Goal: Information Seeking & Learning: Learn about a topic

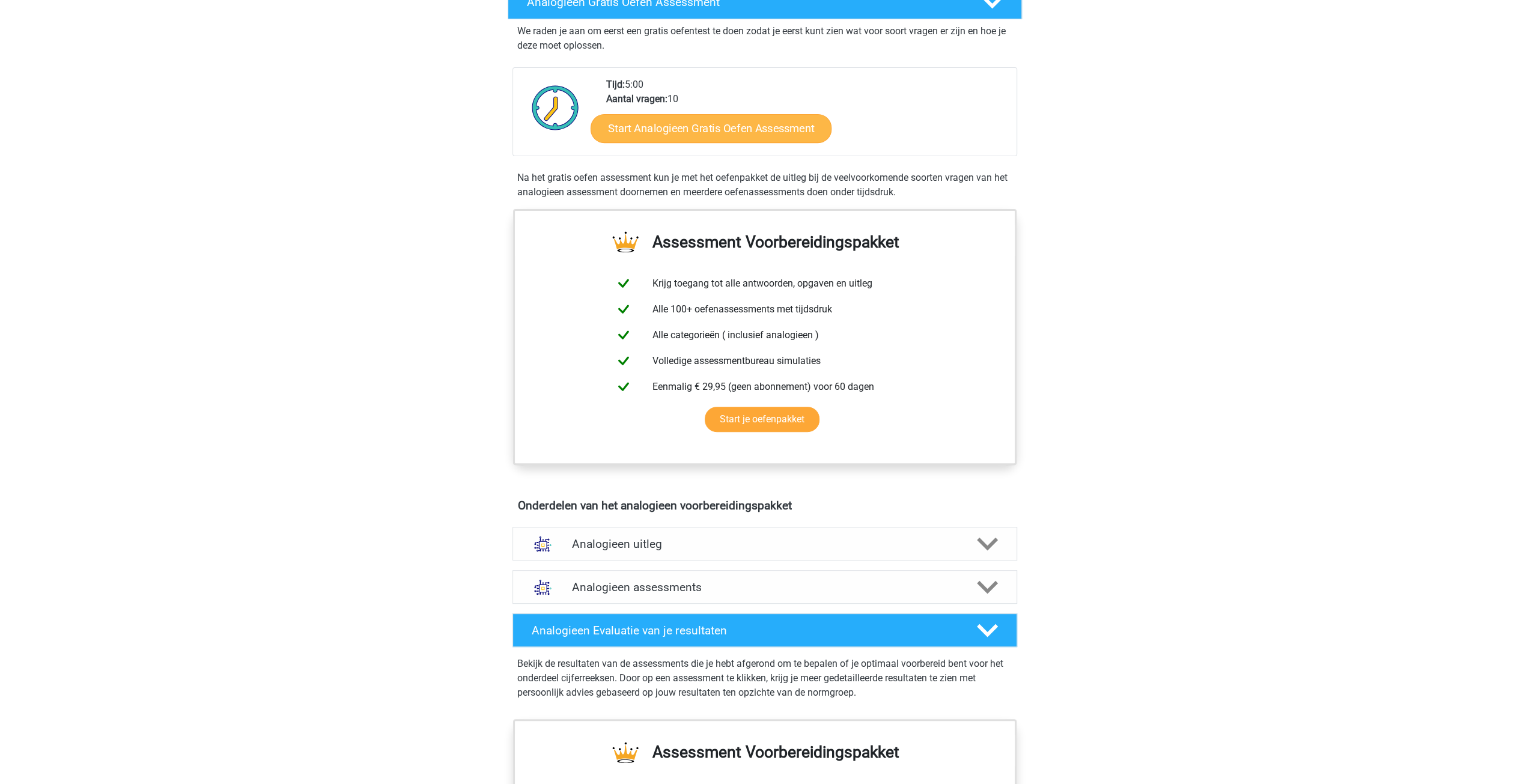
scroll to position [300, 0]
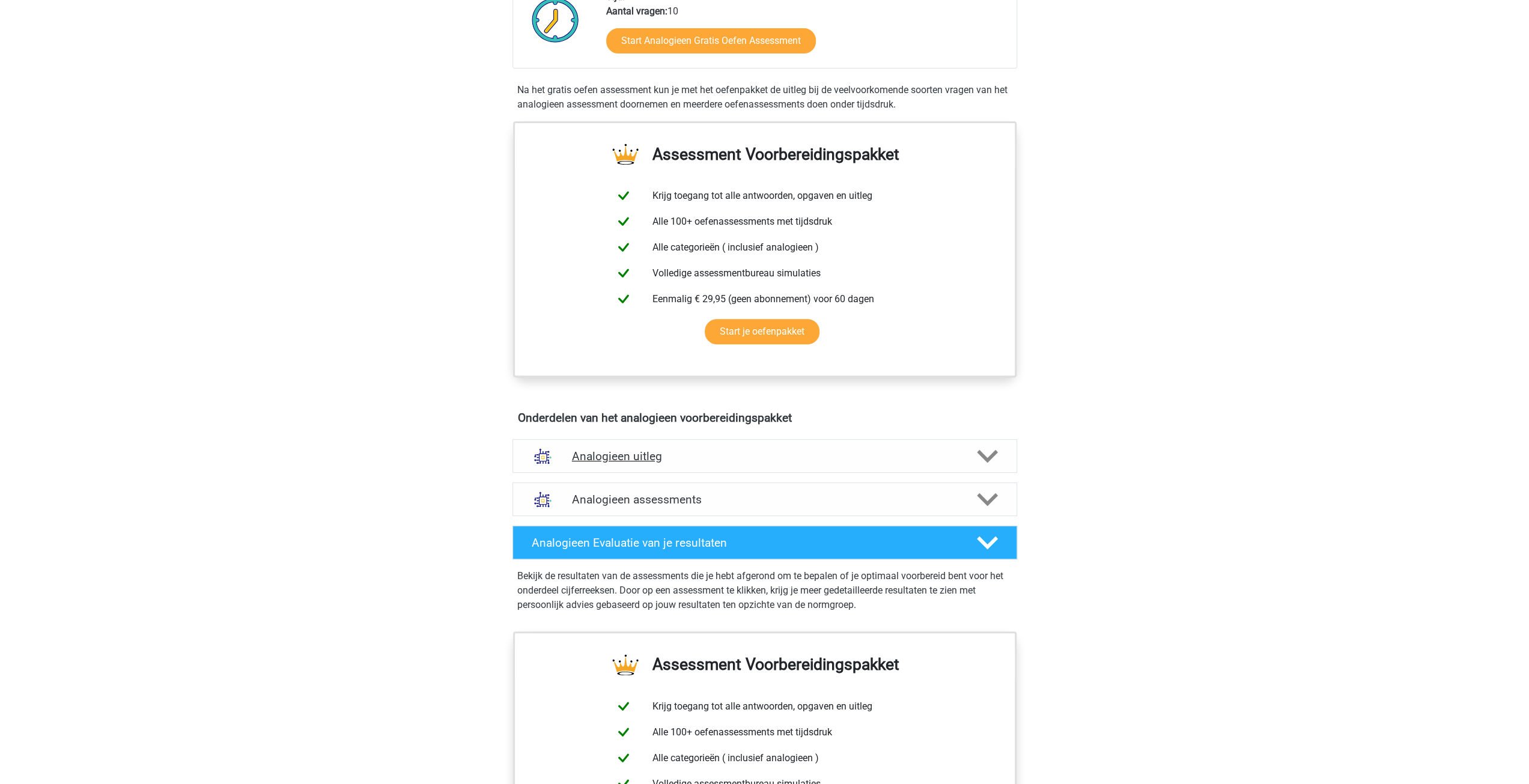
click at [807, 454] on h4 "Analogieen uitleg" at bounding box center [764, 456] width 386 height 13
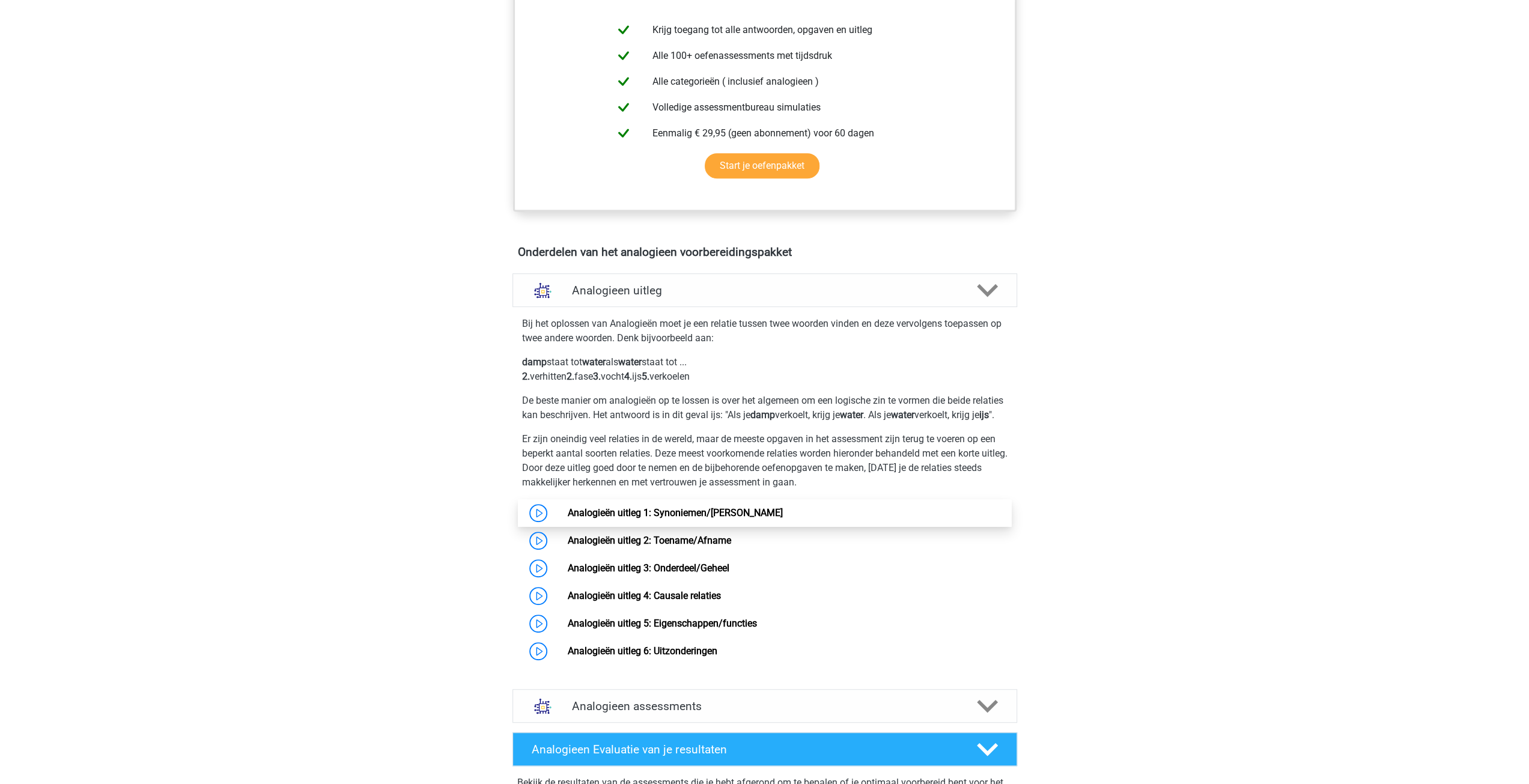
scroll to position [540, 0]
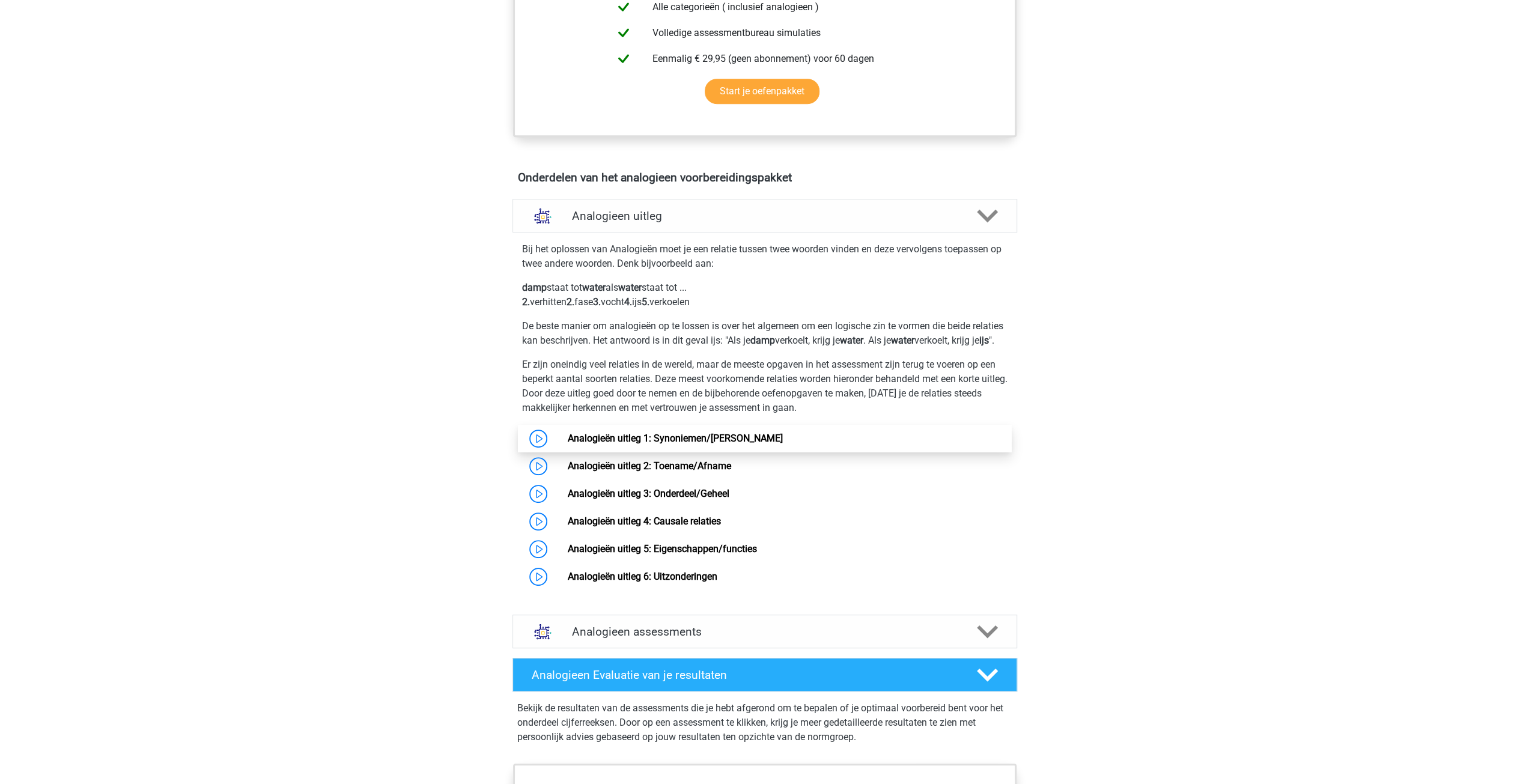
click at [567, 444] on link "Analogieën uitleg 1: Synoniemen/[PERSON_NAME]" at bounding box center [675, 438] width 215 height 11
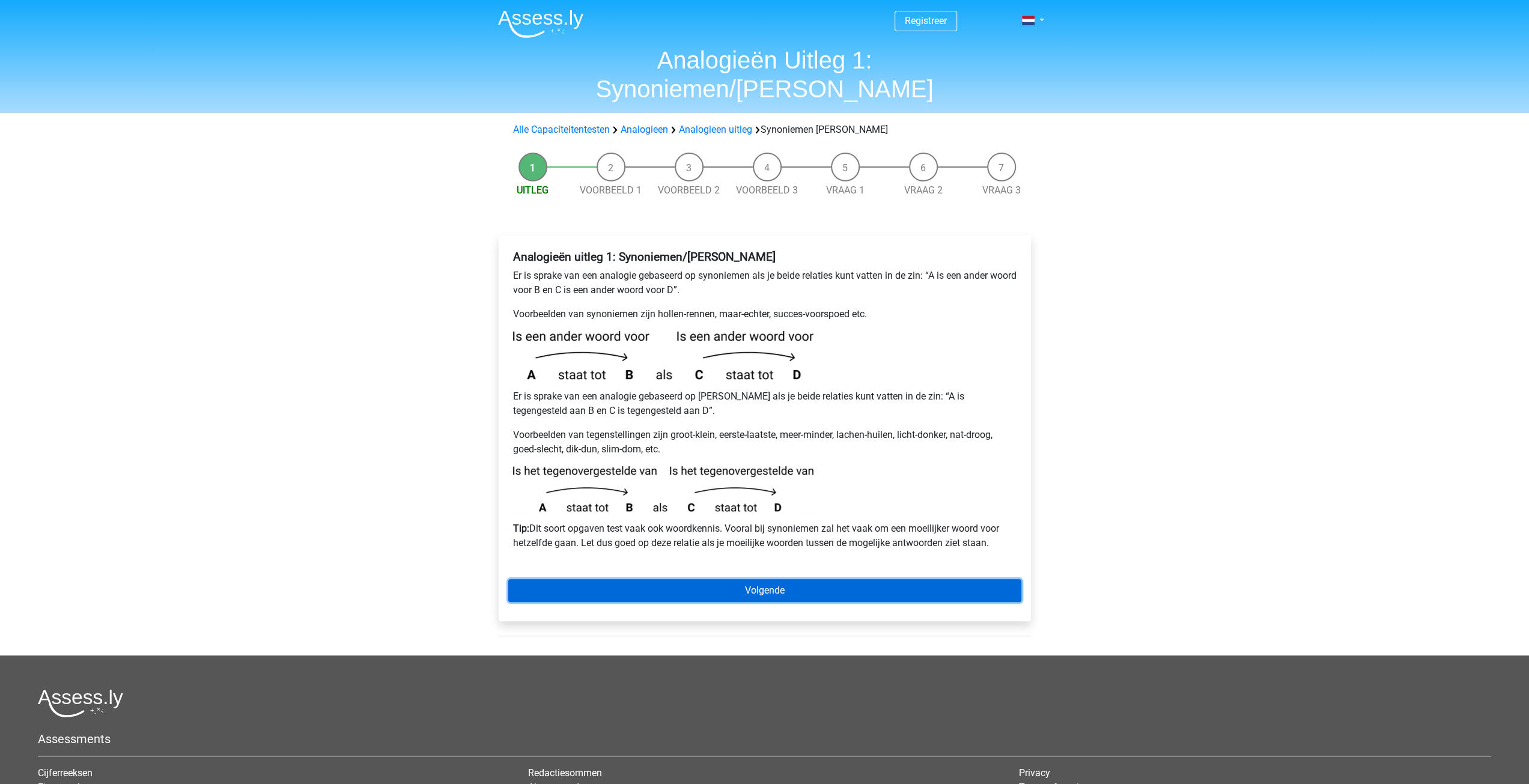
click at [786, 579] on link "Volgende" at bounding box center [765, 590] width 513 height 23
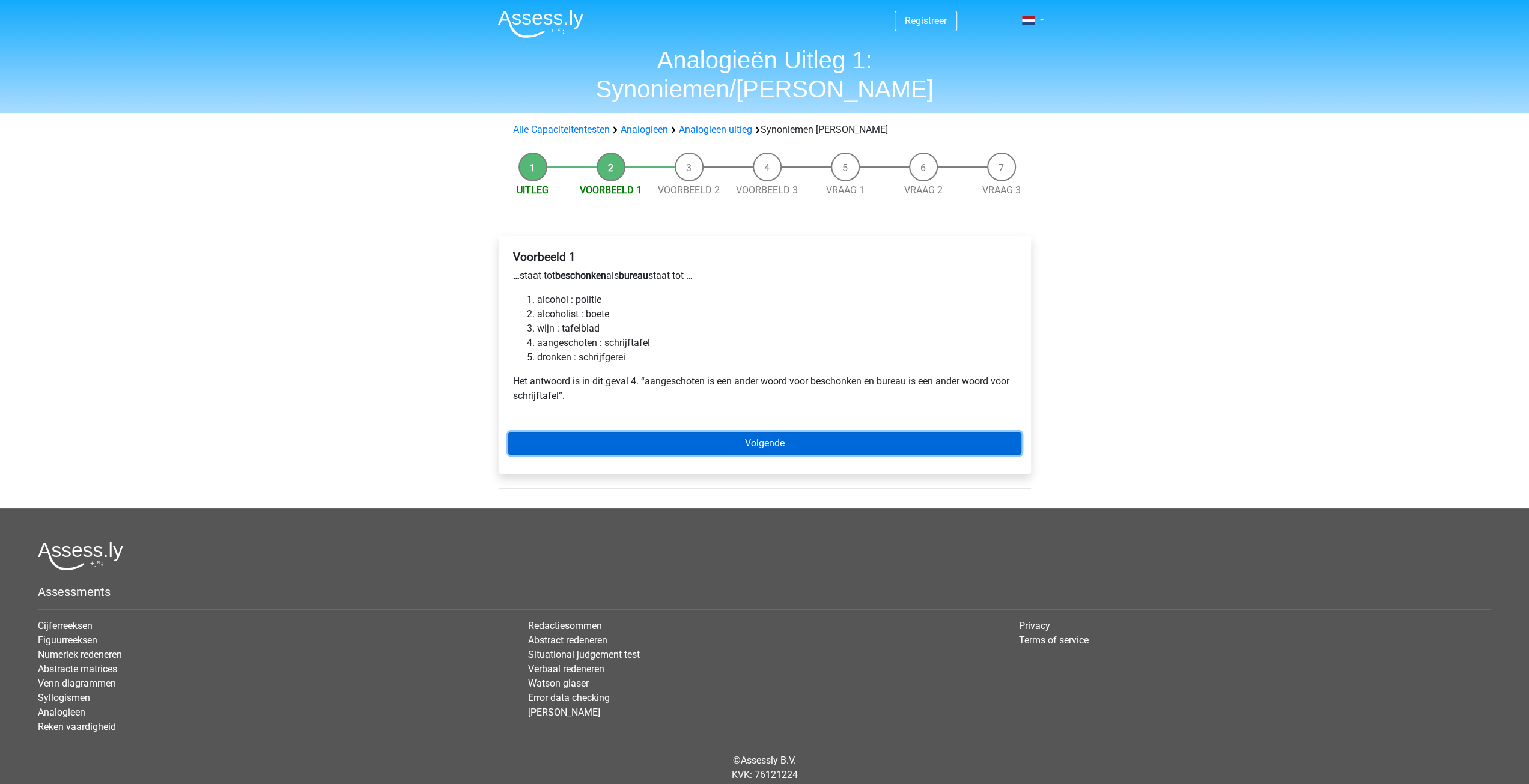
click at [594, 432] on link "Volgende" at bounding box center [765, 443] width 513 height 23
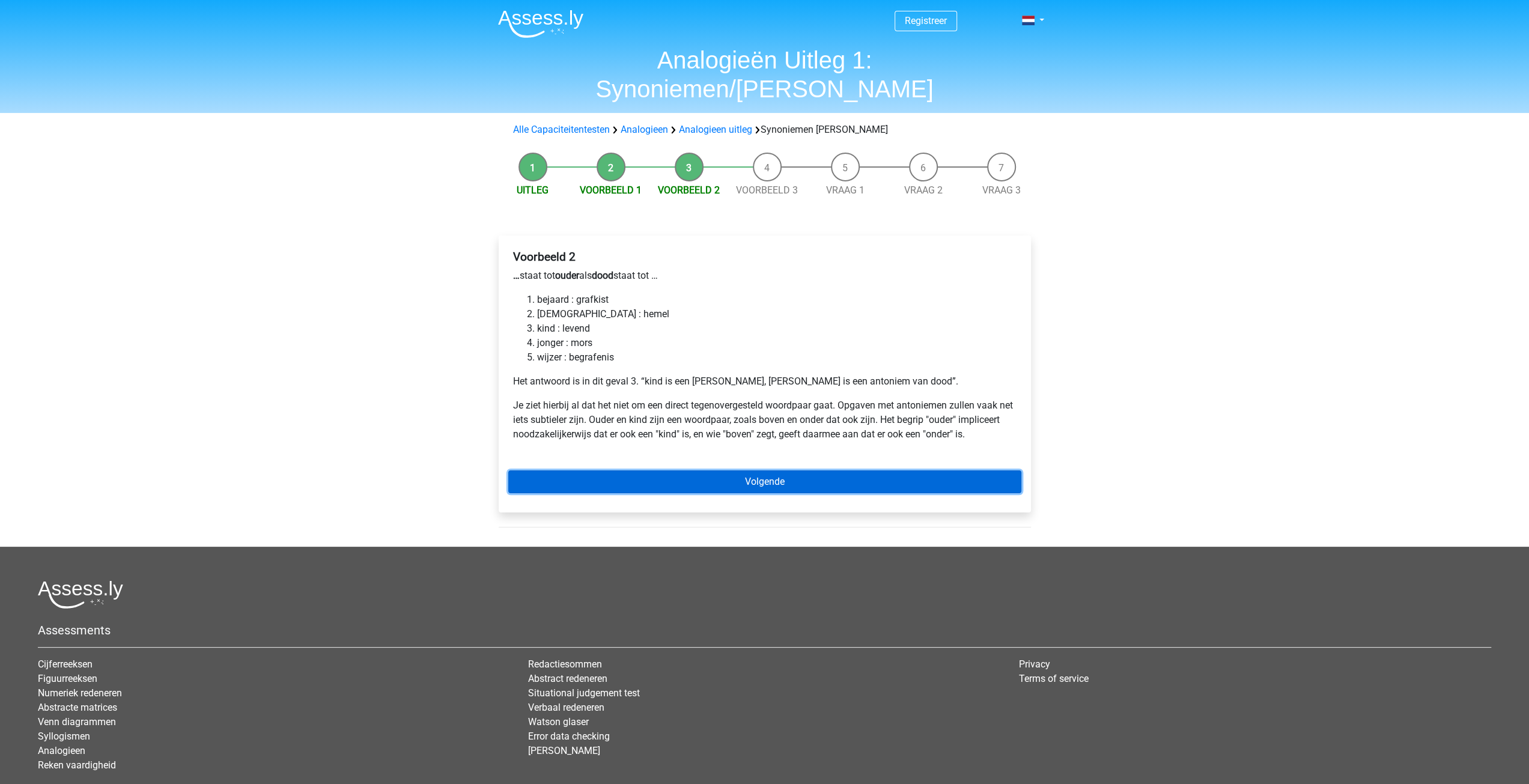
click at [689, 470] on link "Volgende" at bounding box center [765, 481] width 513 height 23
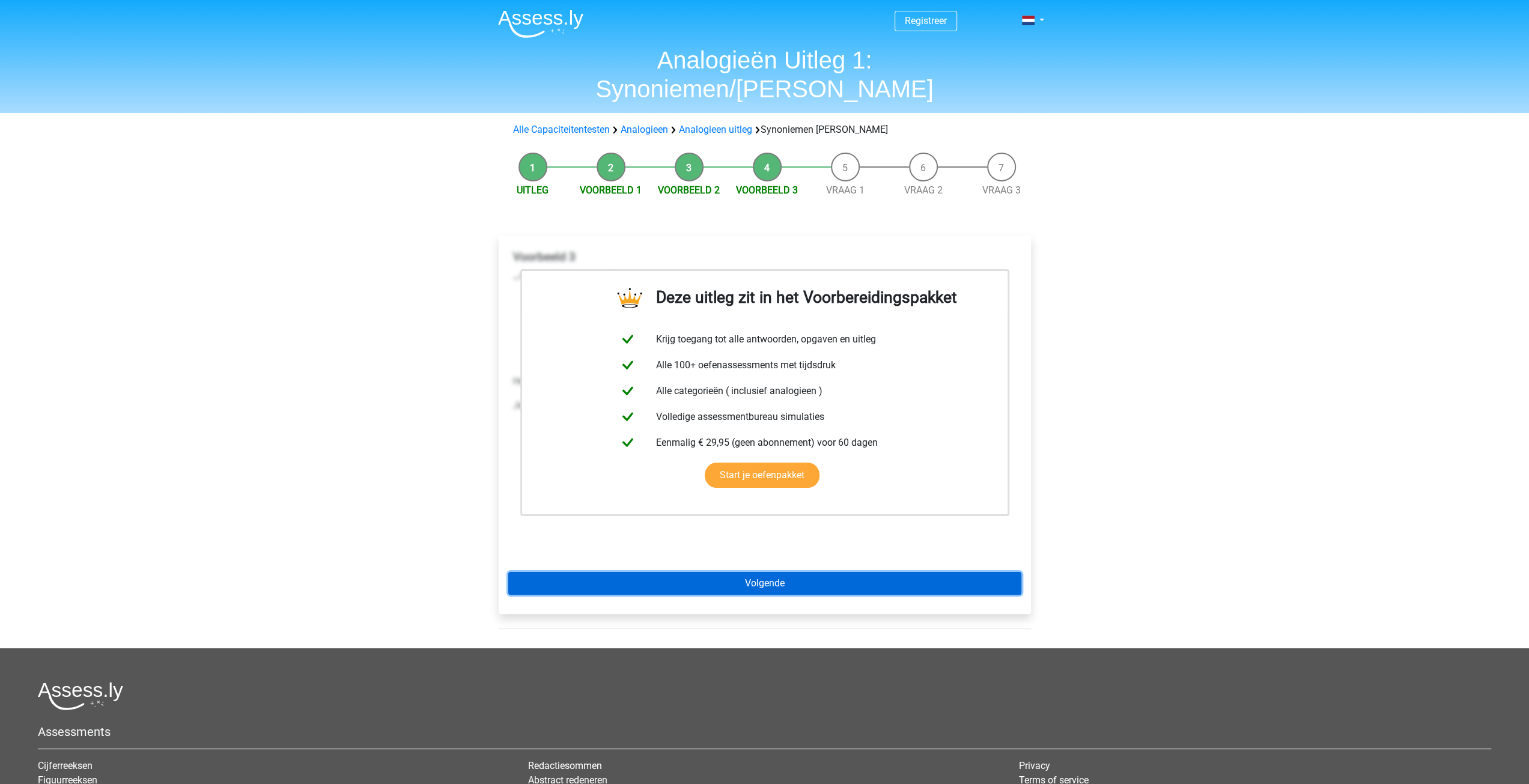
click at [793, 572] on link "Volgende" at bounding box center [765, 583] width 513 height 23
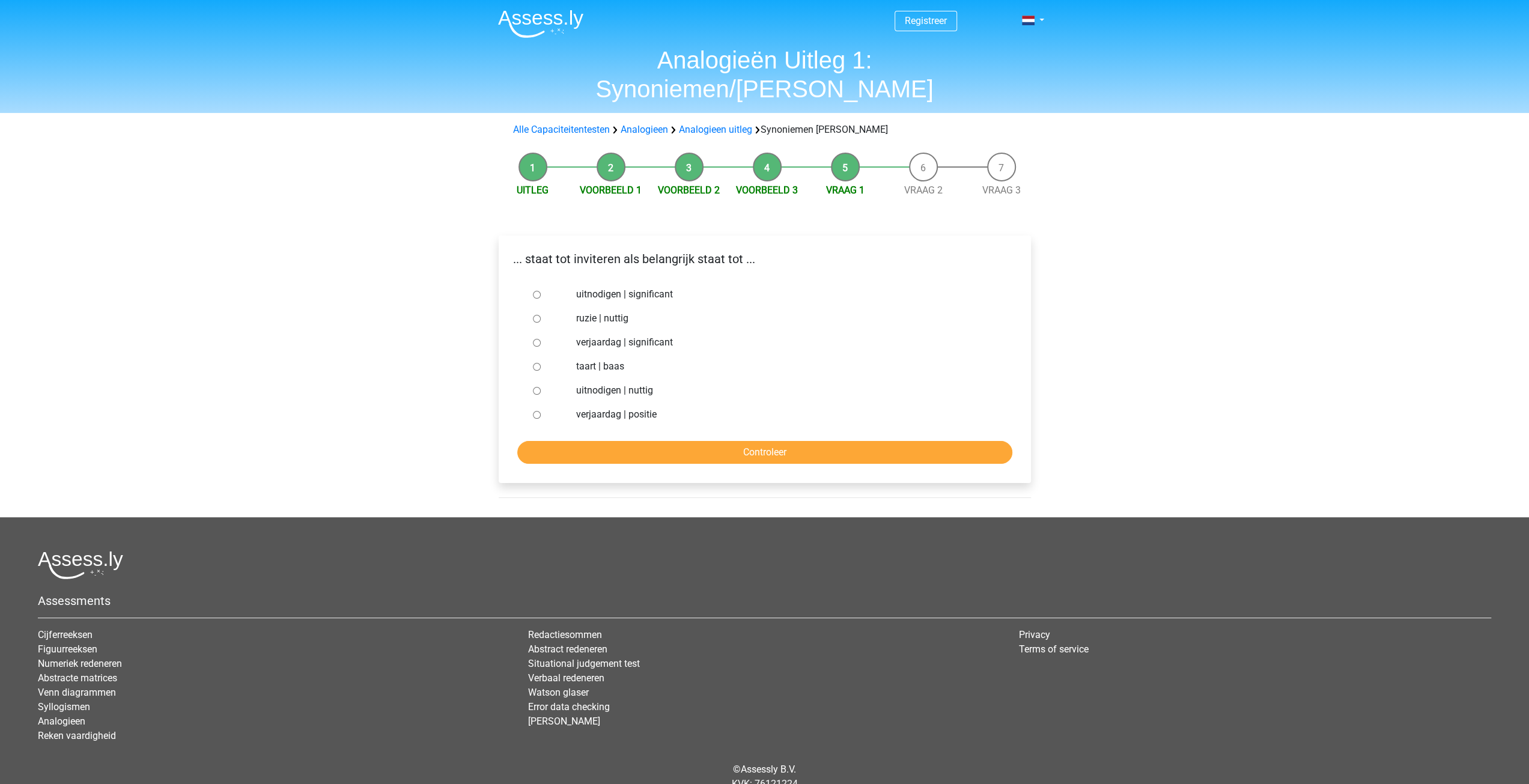
click at [536, 387] on input "uitnodigen | nuttig" at bounding box center [536, 391] width 8 height 8
radio input "true"
click at [675, 441] on input "Controleer" at bounding box center [764, 452] width 495 height 23
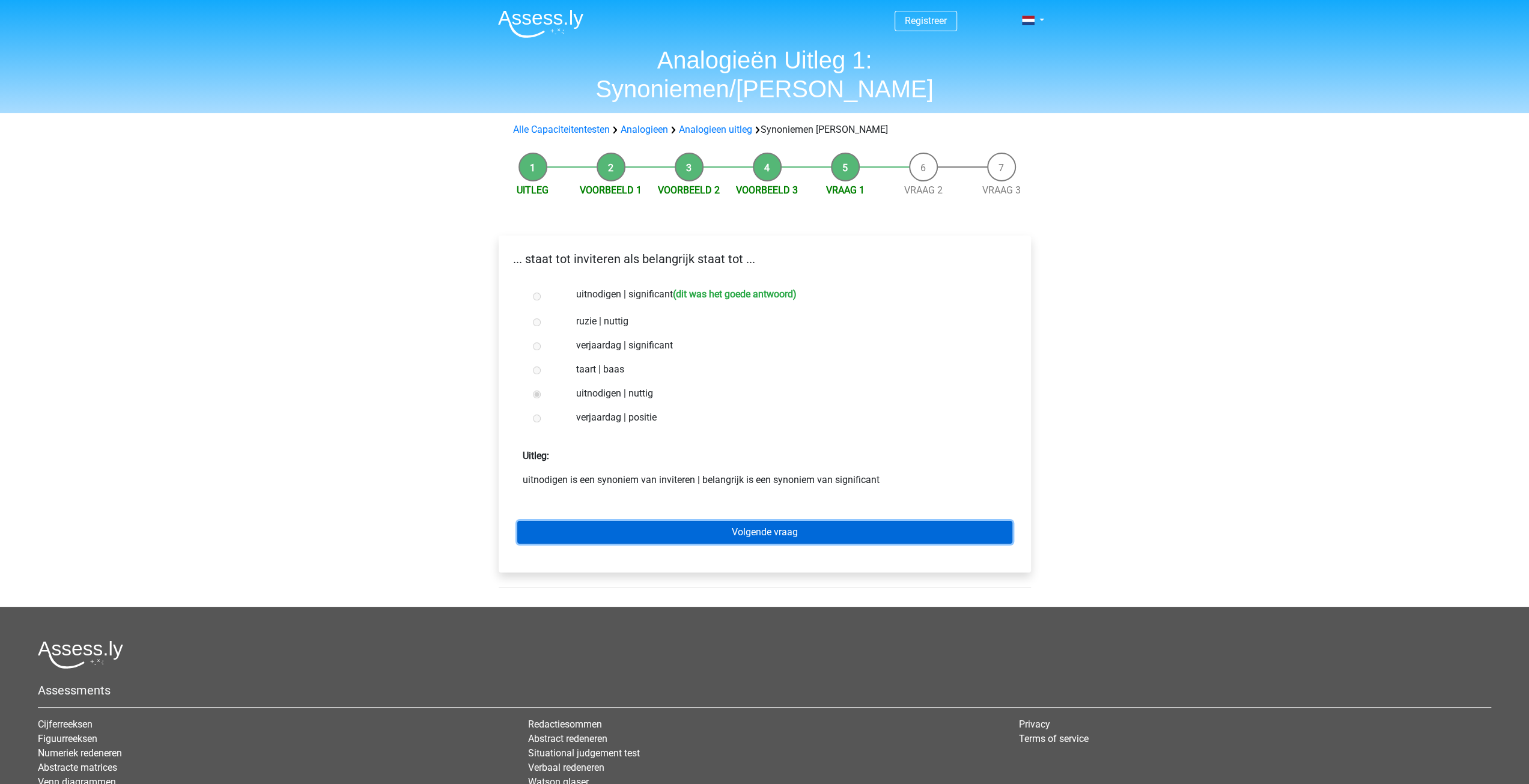
click at [756, 521] on link "Volgende vraag" at bounding box center [764, 532] width 495 height 23
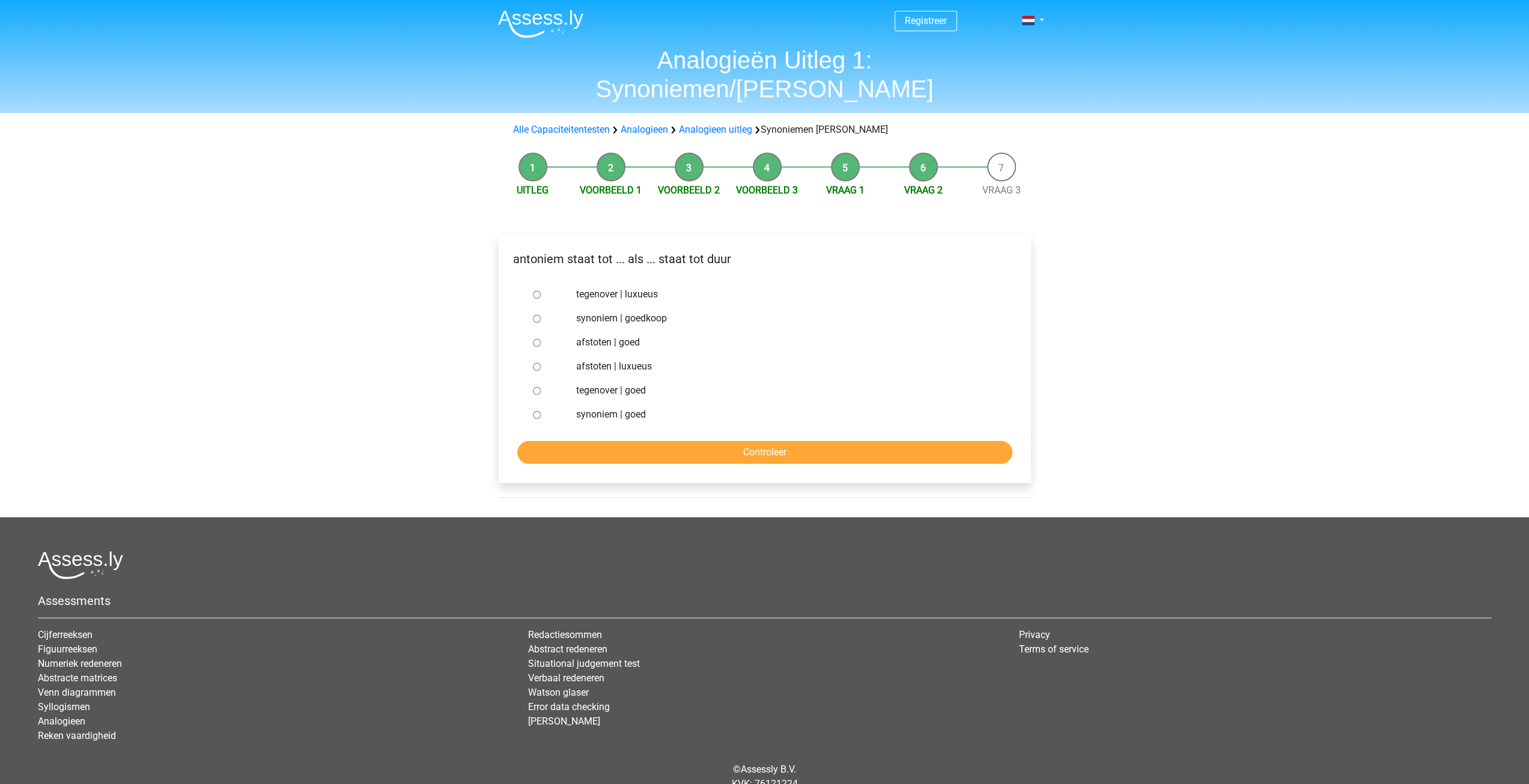
click at [535, 315] on input "synoniem | goedkoop" at bounding box center [536, 318] width 8 height 8
radio input "true"
click at [731, 441] on input "Controleer" at bounding box center [764, 452] width 495 height 23
